Goal: Navigation & Orientation: Find specific page/section

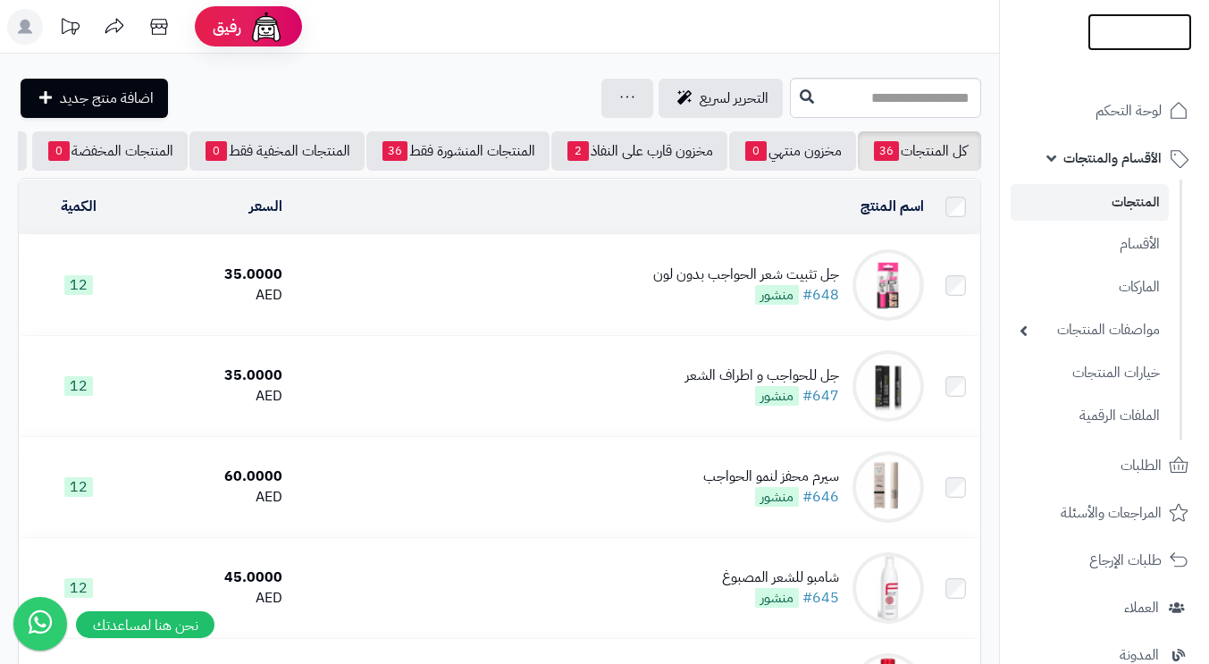
click at [800, 51] on img at bounding box center [1140, 70] width 105 height 38
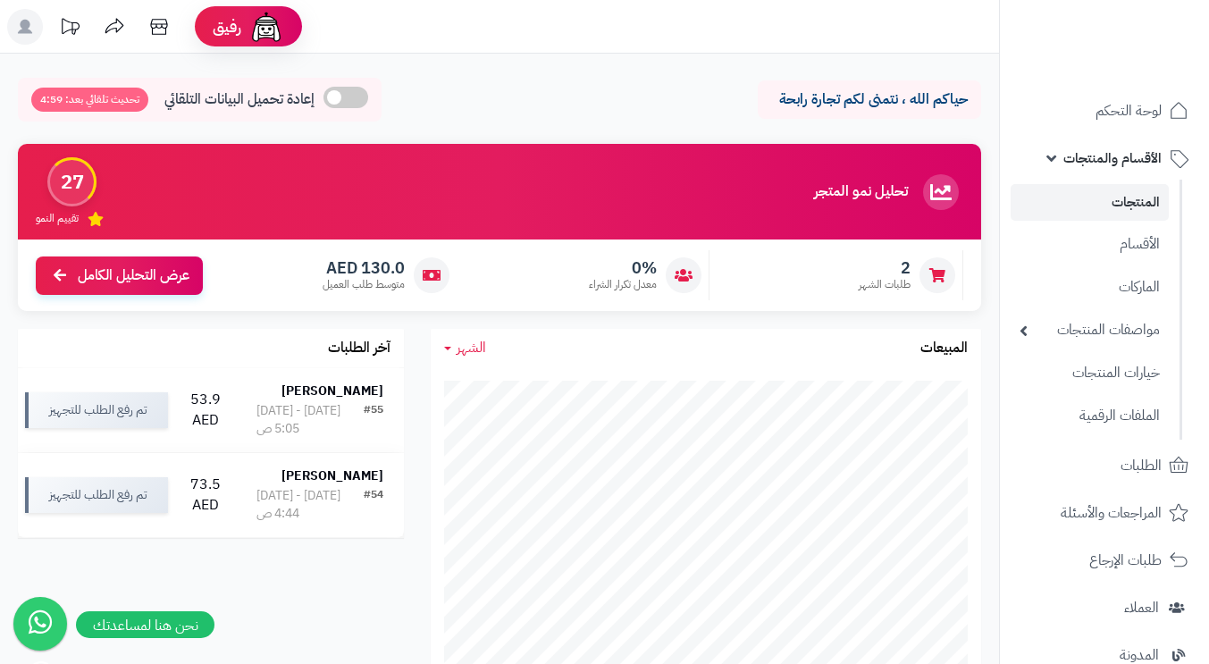
drag, startPoint x: 0, startPoint y: 0, endPoint x: 1115, endPoint y: 160, distance: 1126.7
click at [1115, 160] on span "الأقسام والمنتجات" at bounding box center [1112, 158] width 98 height 25
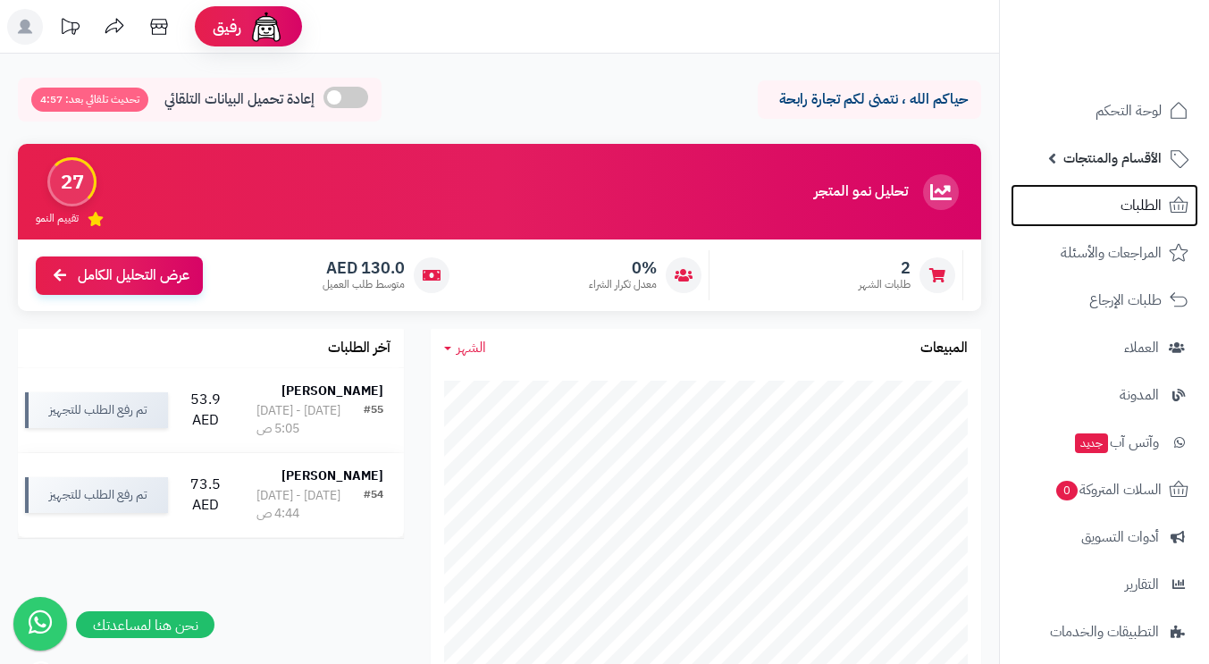
click at [1133, 209] on span "الطلبات" at bounding box center [1141, 205] width 41 height 25
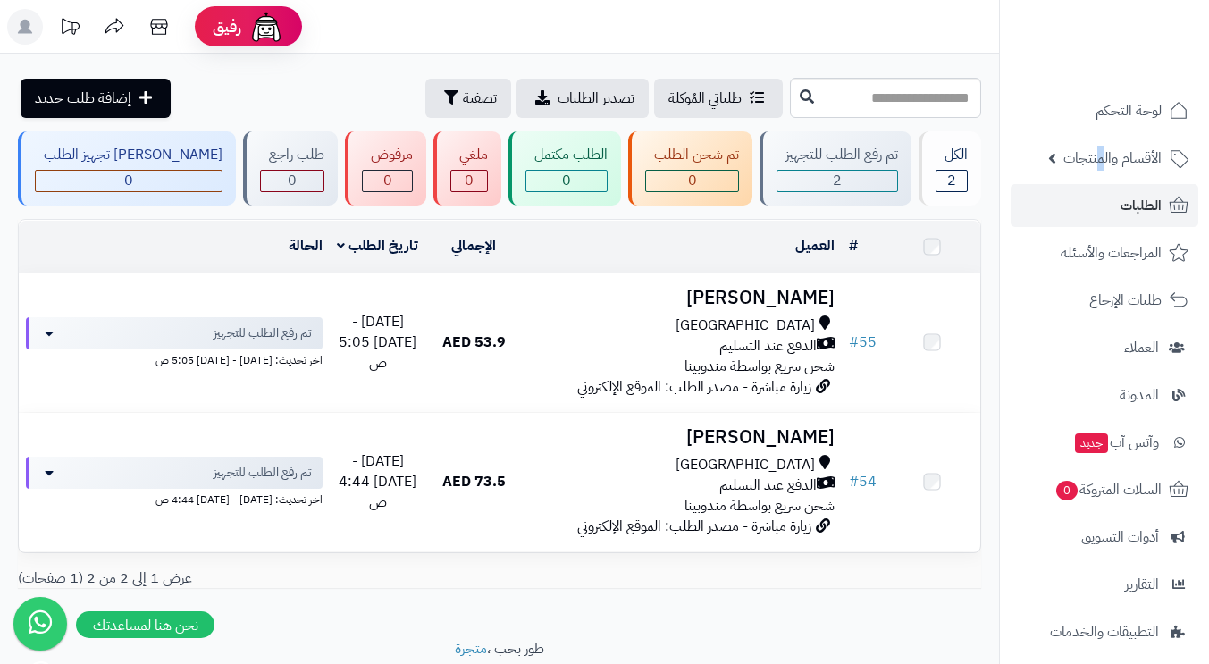
drag, startPoint x: 0, startPoint y: 0, endPoint x: 1102, endPoint y: 163, distance: 1113.8
click at [1102, 163] on span "الأقسام والمنتجات" at bounding box center [1112, 158] width 98 height 25
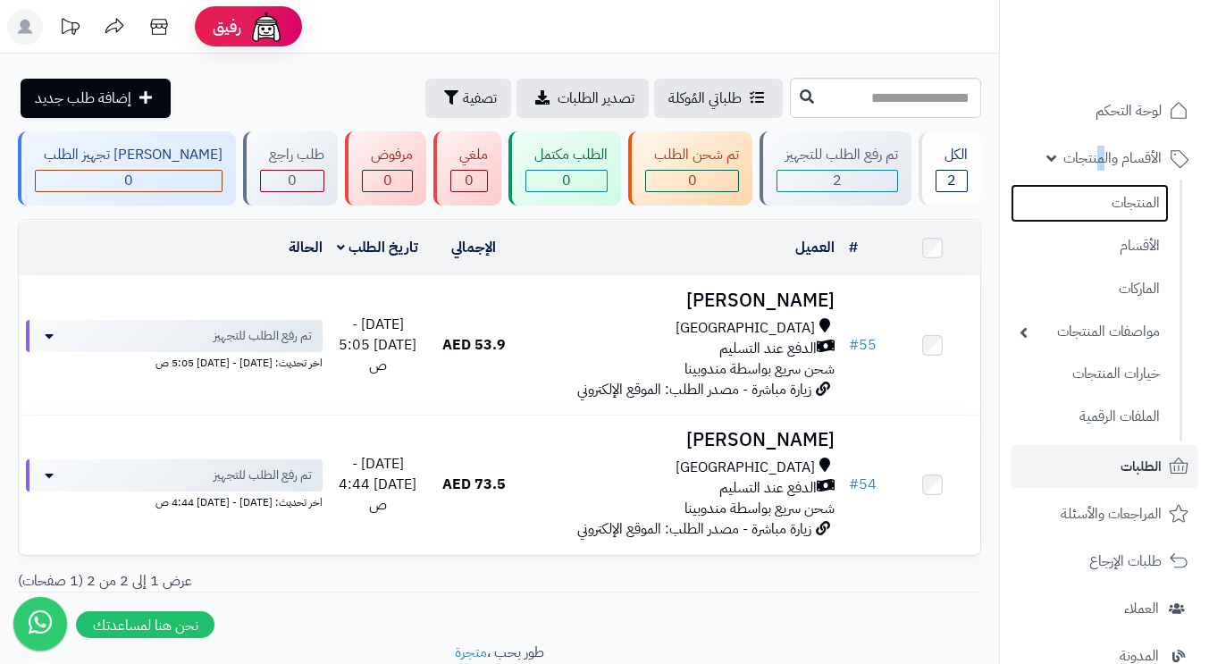
click at [1122, 203] on link "المنتجات" at bounding box center [1090, 203] width 158 height 38
